Goal: Transaction & Acquisition: Purchase product/service

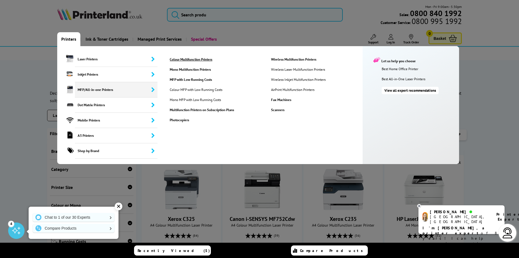
click at [188, 58] on link "Colour Multifunction Printers" at bounding box center [216, 59] width 101 height 5
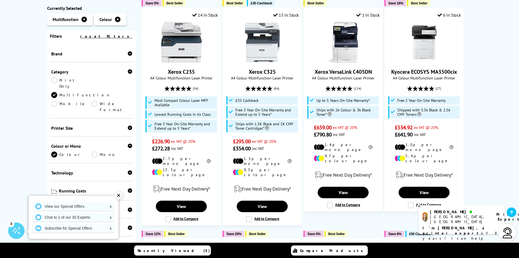
click at [83, 125] on span "Printer Size" at bounding box center [91, 127] width 81 height 5
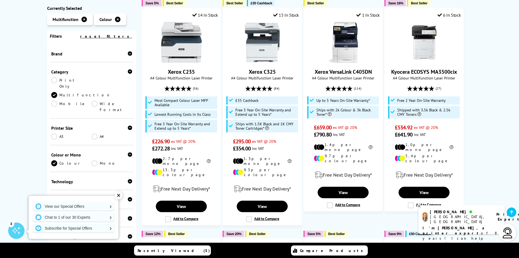
click at [55, 133] on link "A3" at bounding box center [71, 136] width 41 height 6
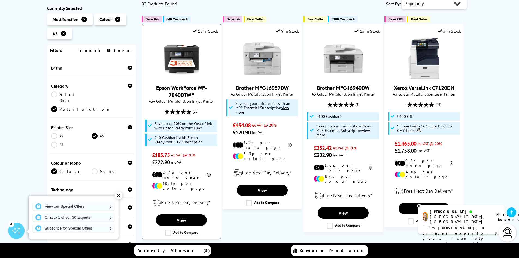
scroll to position [27, 0]
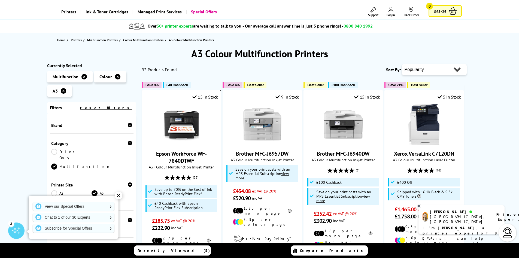
click at [187, 152] on link "Epson WorkForce WF-7840DTWF" at bounding box center [181, 157] width 51 height 14
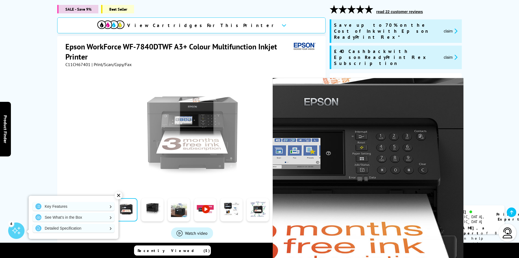
scroll to position [82, 0]
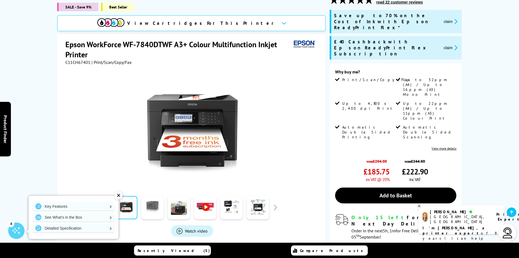
click at [149, 200] on link at bounding box center [152, 207] width 22 height 23
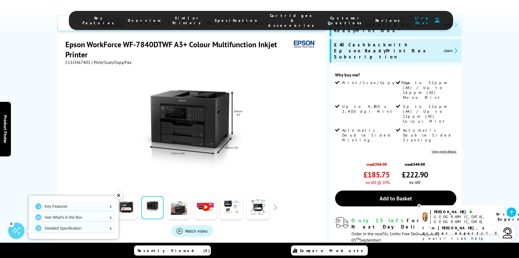
scroll to position [109, 0]
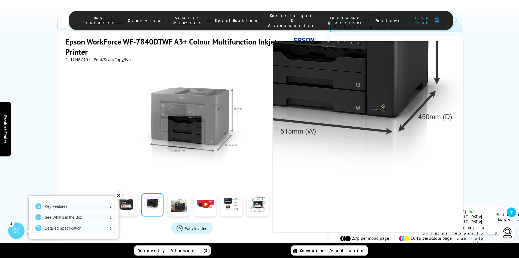
click at [185, 100] on img at bounding box center [192, 126] width 107 height 107
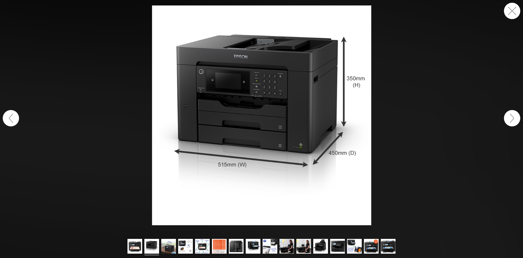
click at [514, 10] on button "button" at bounding box center [512, 11] width 16 height 16
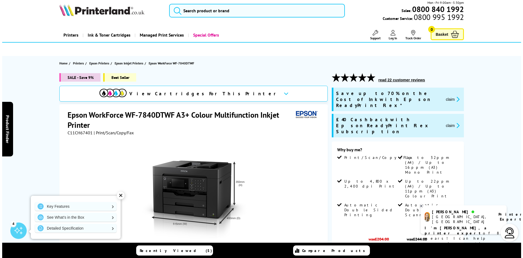
scroll to position [82, 0]
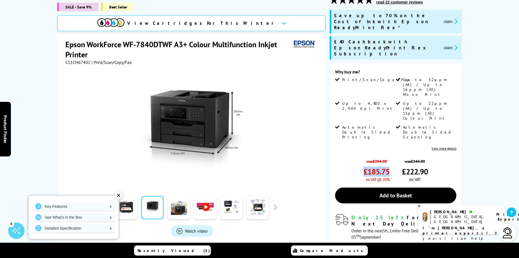
drag, startPoint x: 388, startPoint y: 135, endPoint x: 365, endPoint y: 133, distance: 23.3
click at [365, 166] on span "£185.75" at bounding box center [377, 171] width 26 height 10
copy span "£185.75"
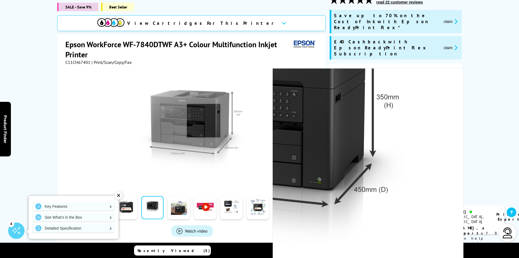
click at [201, 114] on img at bounding box center [192, 129] width 107 height 107
